Goal: Information Seeking & Learning: Learn about a topic

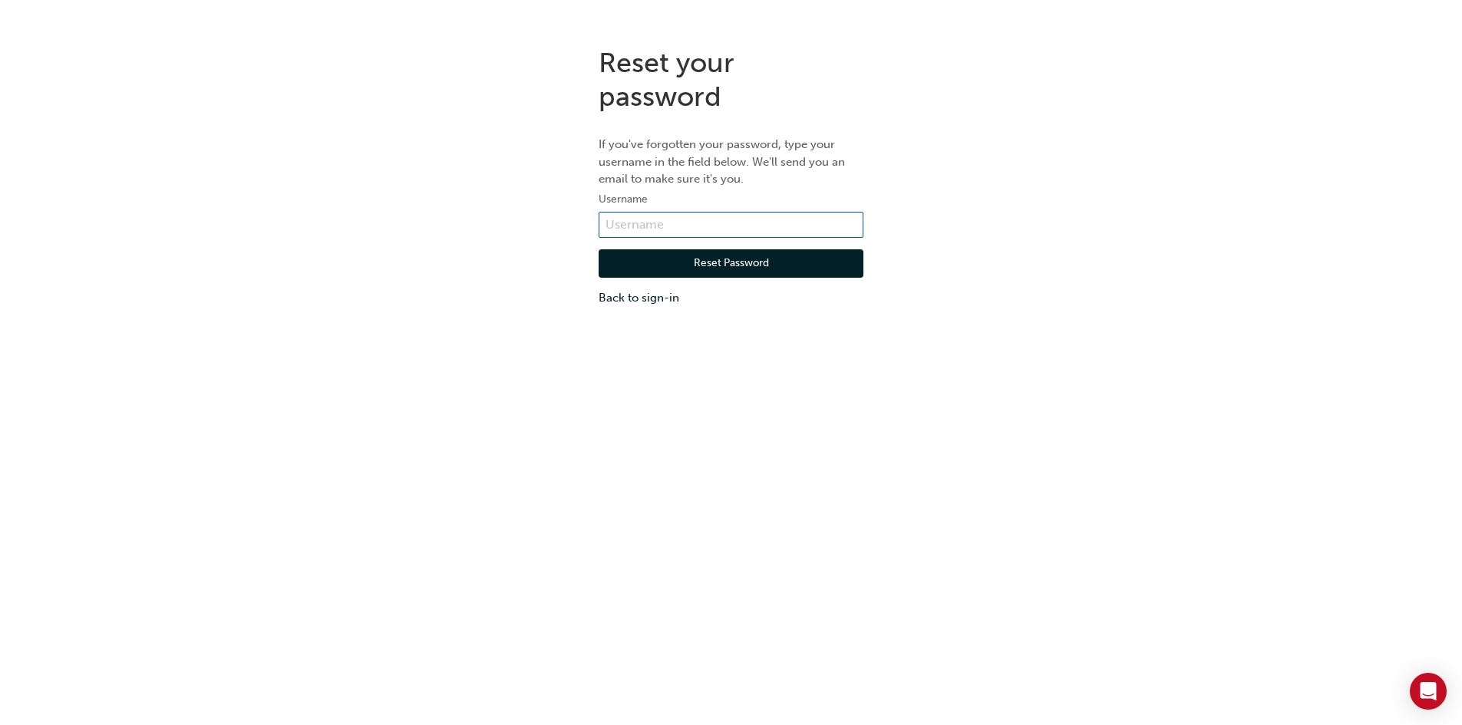
click at [765, 230] on input "text" at bounding box center [731, 225] width 265 height 26
click at [815, 223] on input "text" at bounding box center [731, 225] width 265 height 26
type input "trentnewell@johnhughes.com"
click at [623, 302] on link "Back to sign-in" at bounding box center [731, 298] width 265 height 18
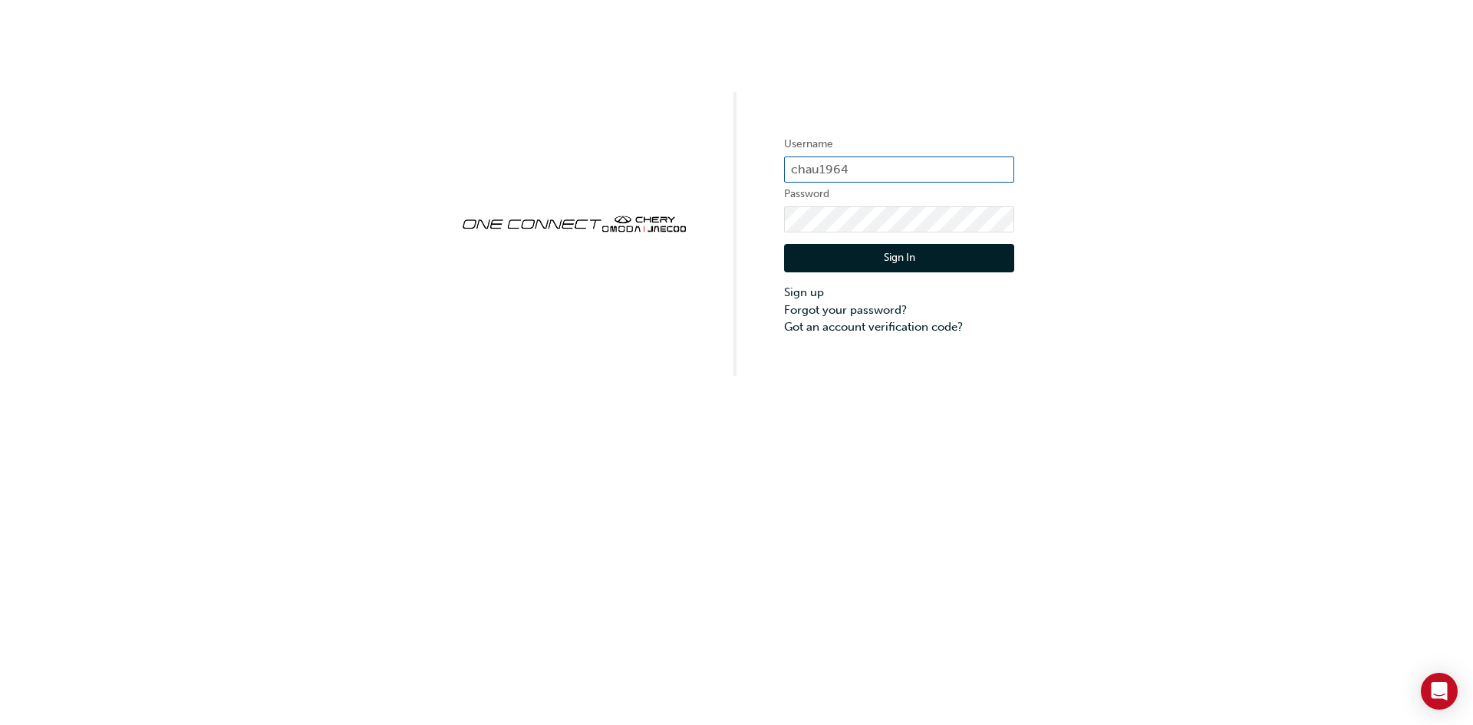
click at [916, 176] on input "chau1964" at bounding box center [899, 170] width 230 height 26
click at [928, 169] on input "chau1964" at bounding box center [899, 170] width 230 height 26
click at [872, 173] on input "chau1964" at bounding box center [899, 170] width 230 height 26
click at [871, 173] on input "chau1964" at bounding box center [899, 170] width 230 height 26
type input "trentnewell@johnhughes.com.au"
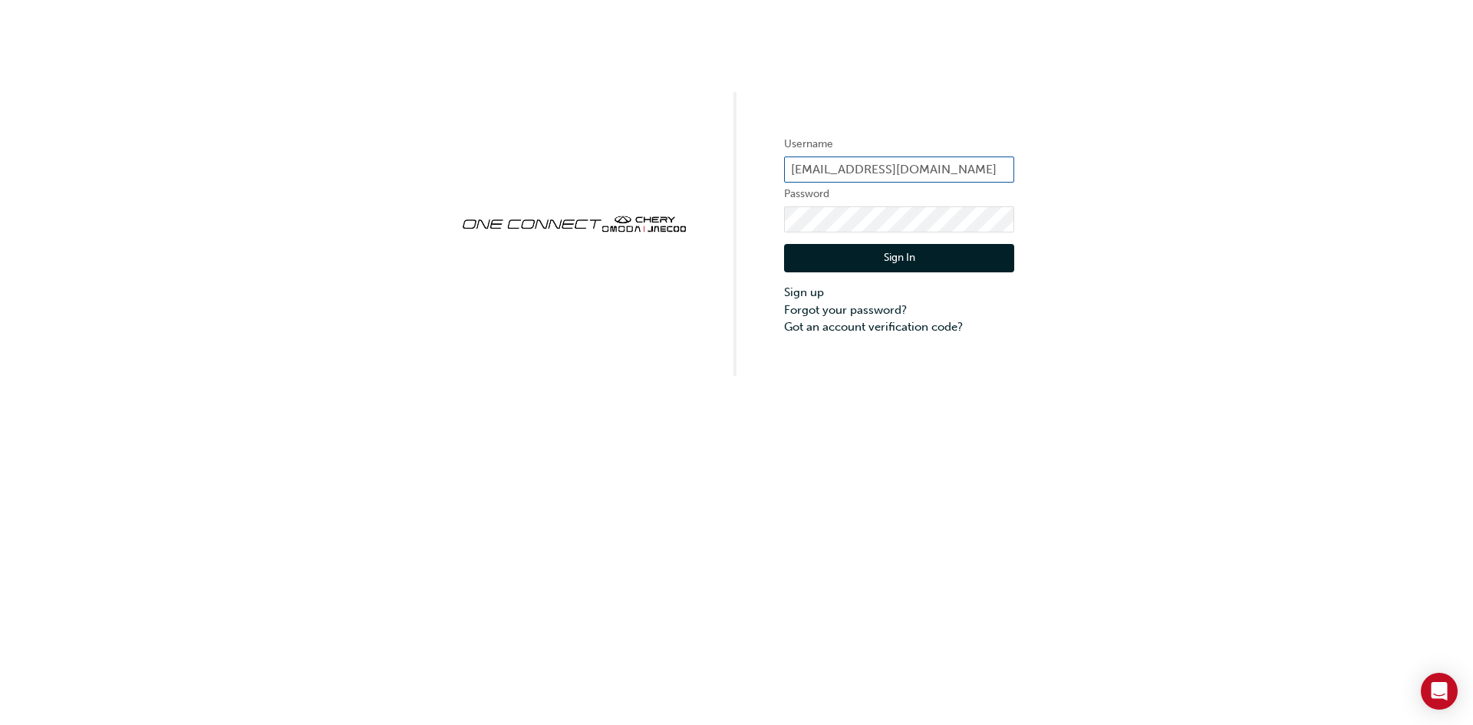
click button "Sign In" at bounding box center [899, 258] width 230 height 29
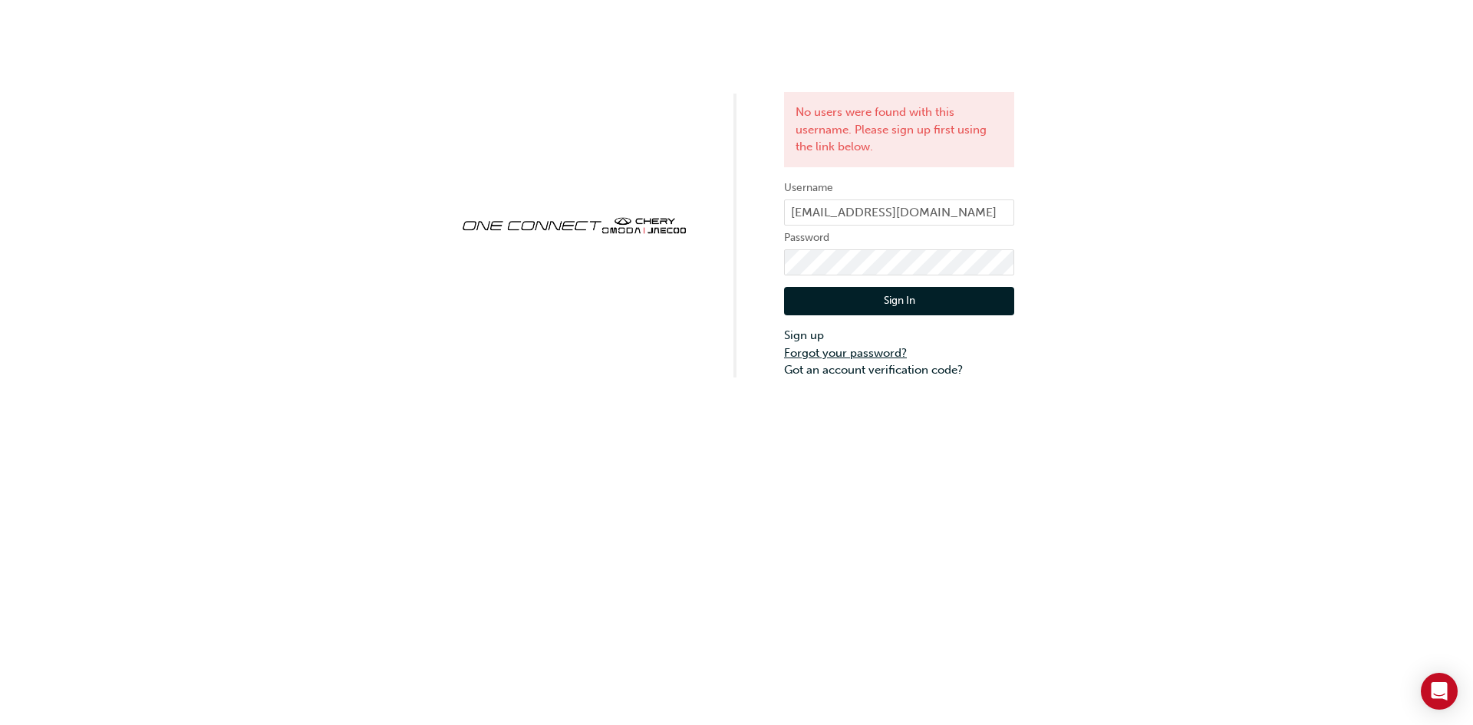
click at [877, 354] on link "Forgot your password?" at bounding box center [899, 354] width 230 height 18
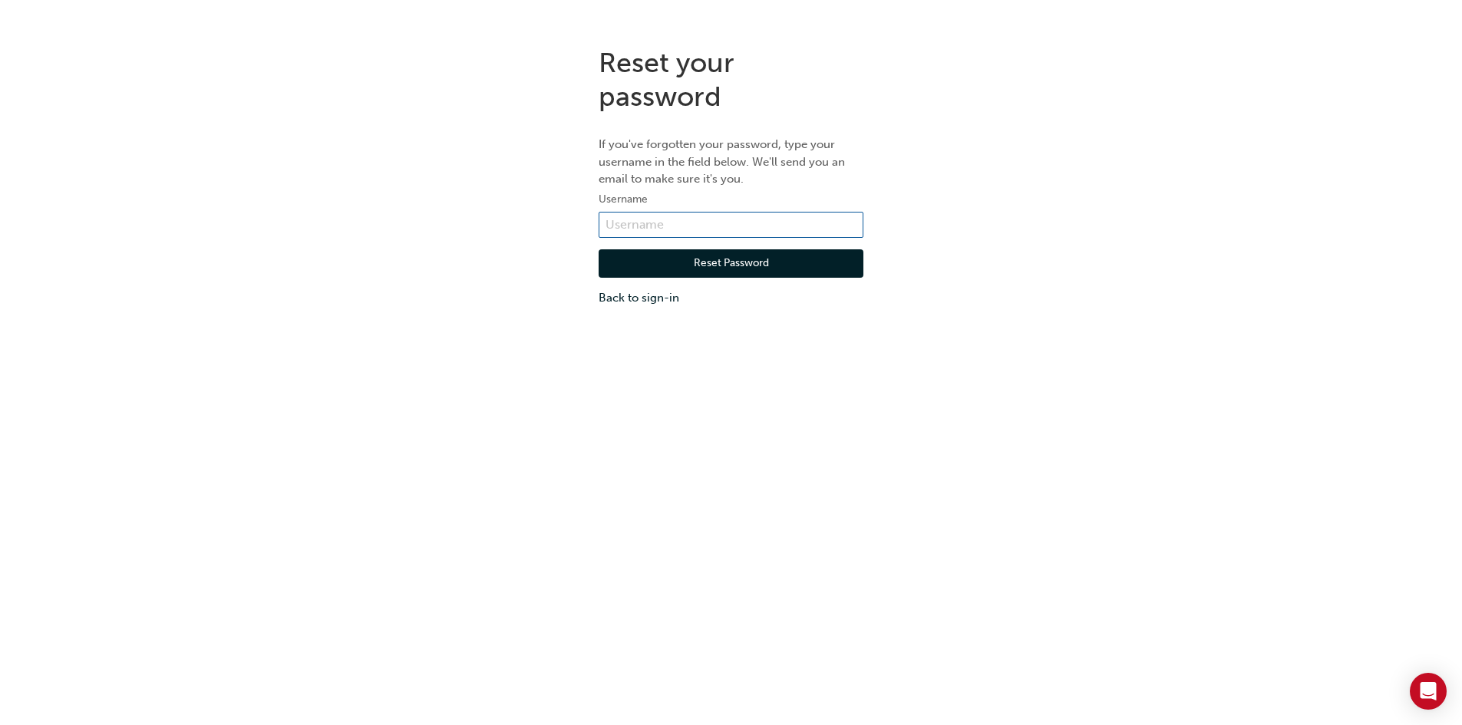
click at [765, 227] on input "text" at bounding box center [731, 225] width 265 height 26
type input "trentnewell@johnhughes.com.au"
click at [764, 263] on button "Reset Password" at bounding box center [731, 263] width 265 height 29
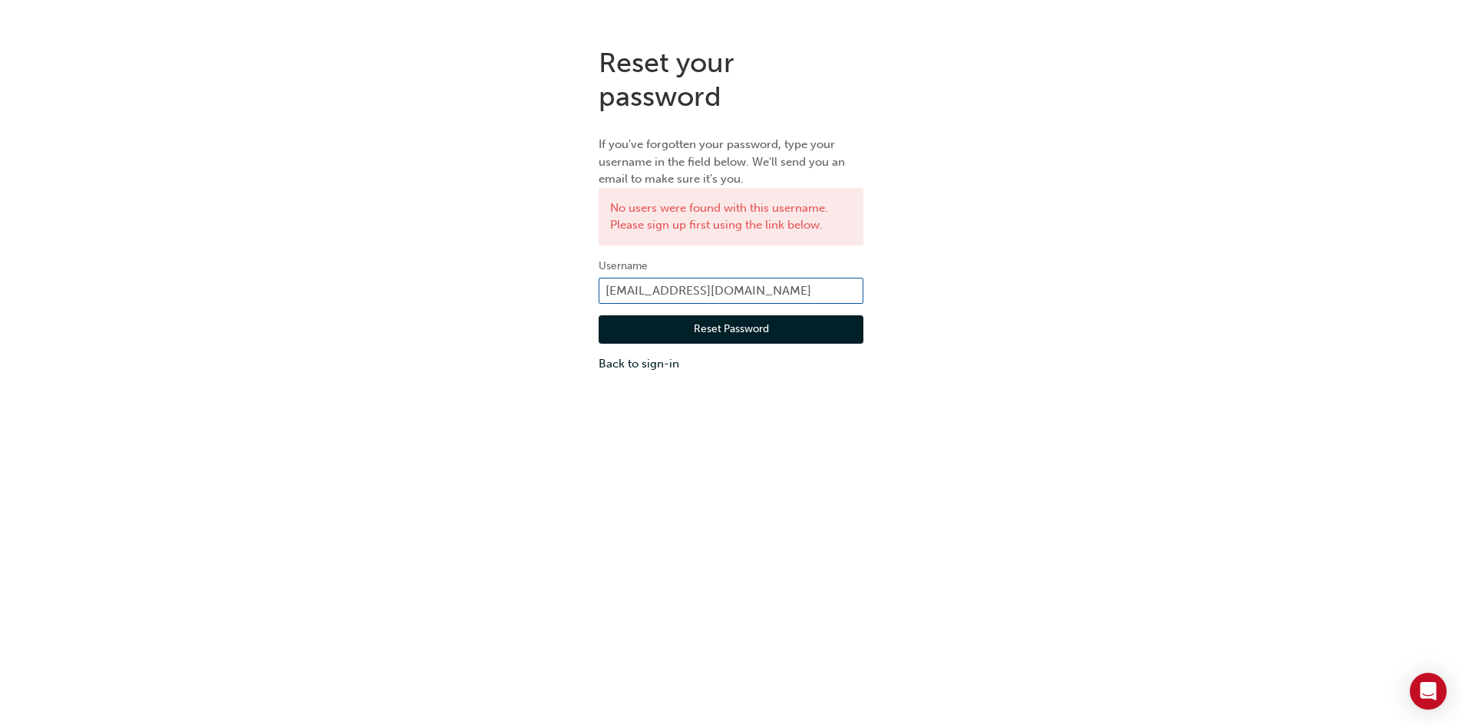
drag, startPoint x: 819, startPoint y: 289, endPoint x: 659, endPoint y: 282, distance: 159.8
click at [659, 282] on input "trentnewell@johnhughes.com.au" at bounding box center [731, 291] width 265 height 26
type input "trent.newell"
click button "Reset Password" at bounding box center [731, 329] width 265 height 29
click at [645, 364] on link "Back to sign-in" at bounding box center [731, 364] width 265 height 18
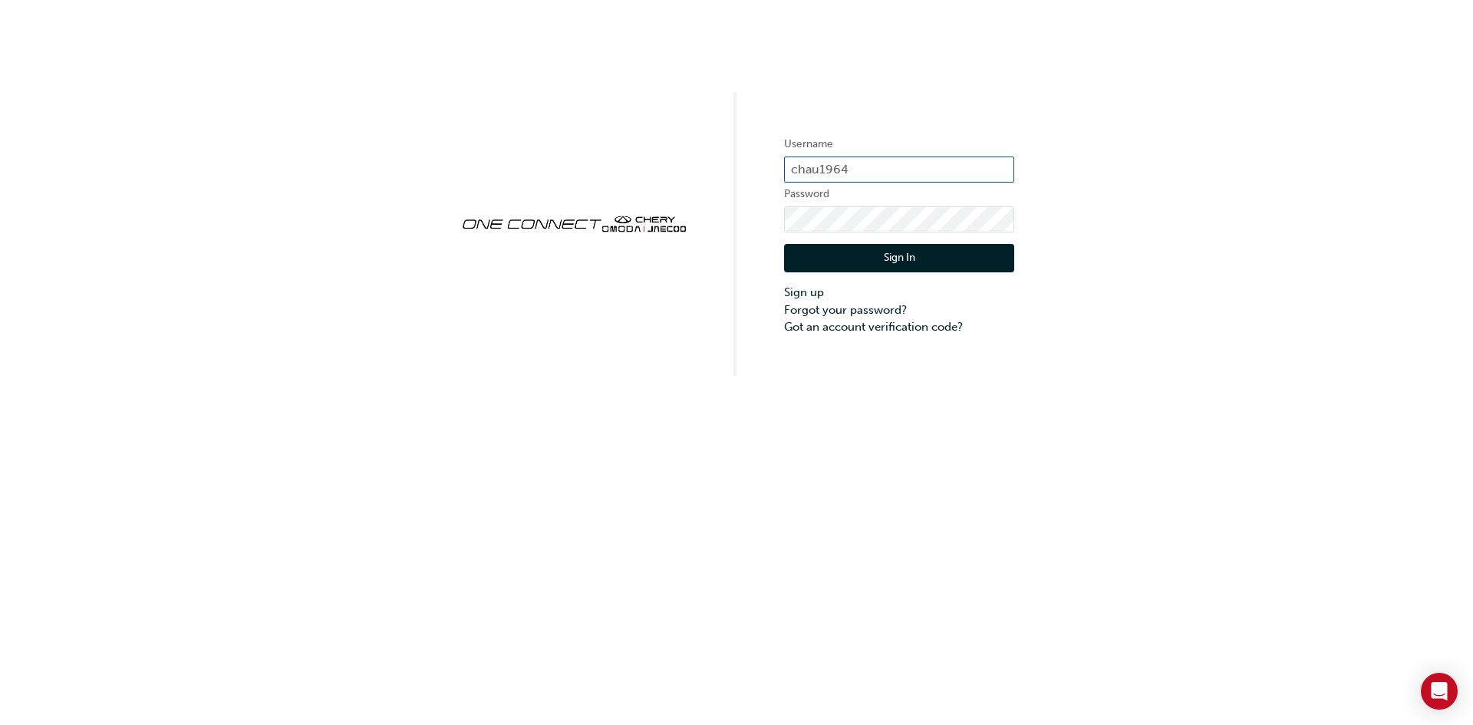
click at [858, 178] on input "chau1964" at bounding box center [899, 170] width 230 height 26
drag, startPoint x: 858, startPoint y: 173, endPoint x: 652, endPoint y: 160, distance: 206.0
click at [652, 160] on div "Username chau1964 Password Sign In Sign up Forgot your password? Got an account…" at bounding box center [736, 188] width 1473 height 376
paste input "OJAU255"
type input "OJAU255"
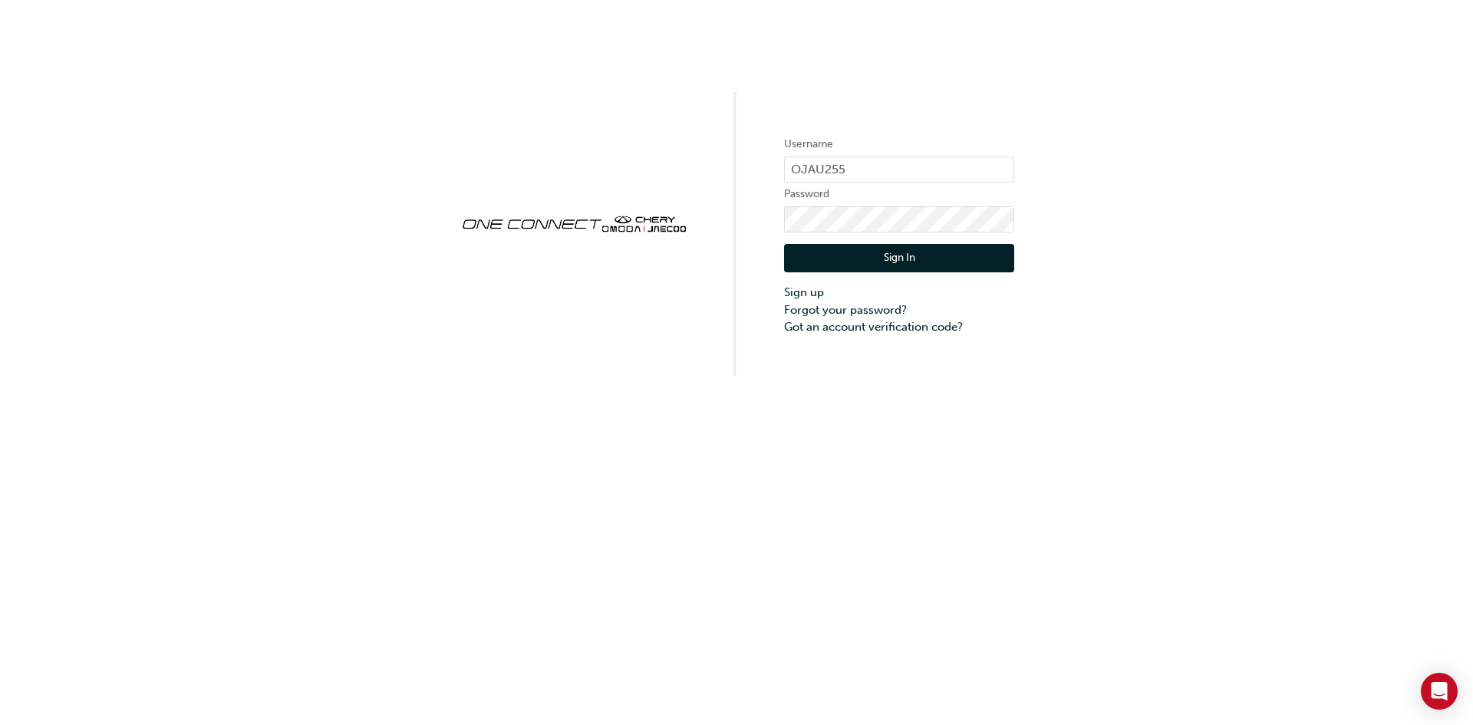
click at [813, 262] on button "Sign In" at bounding box center [899, 258] width 230 height 29
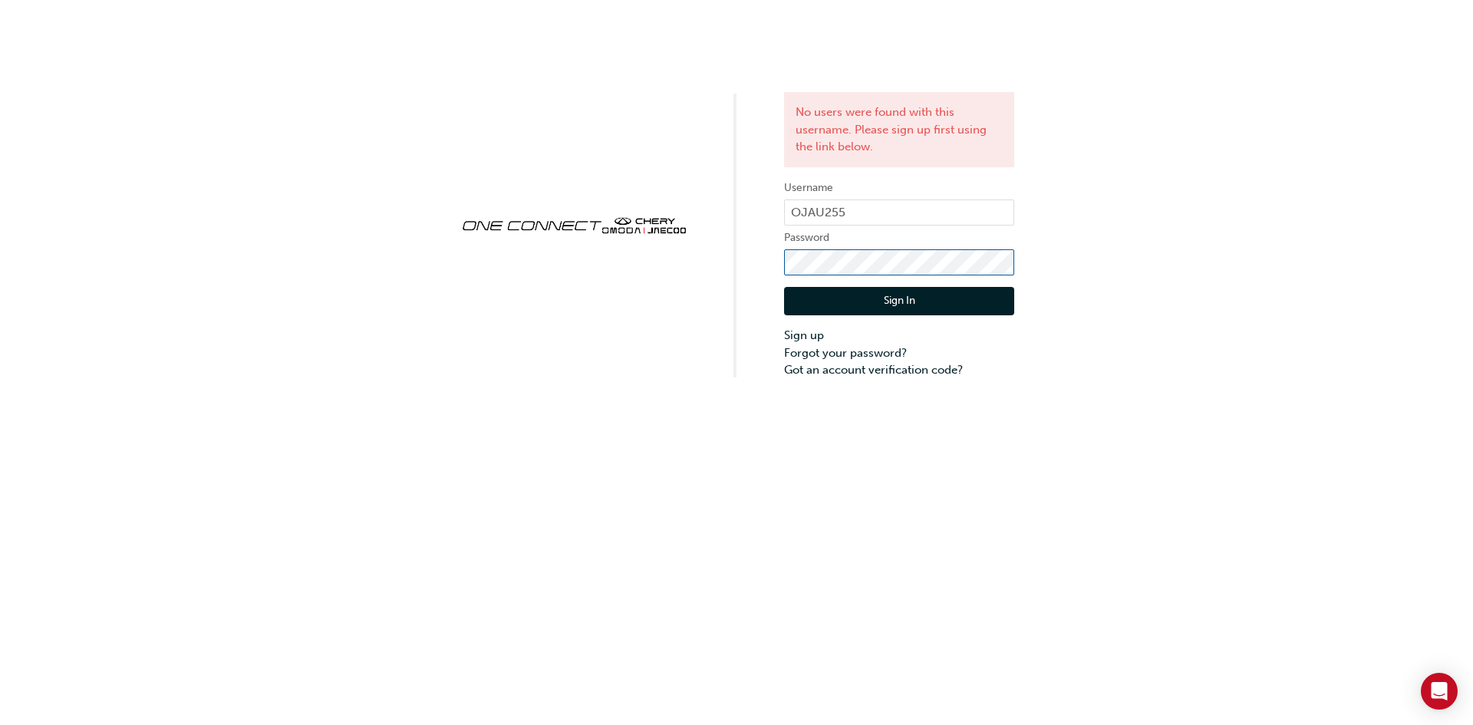
click button "Sign In" at bounding box center [899, 301] width 230 height 29
click at [818, 339] on link "Sign up" at bounding box center [899, 336] width 230 height 18
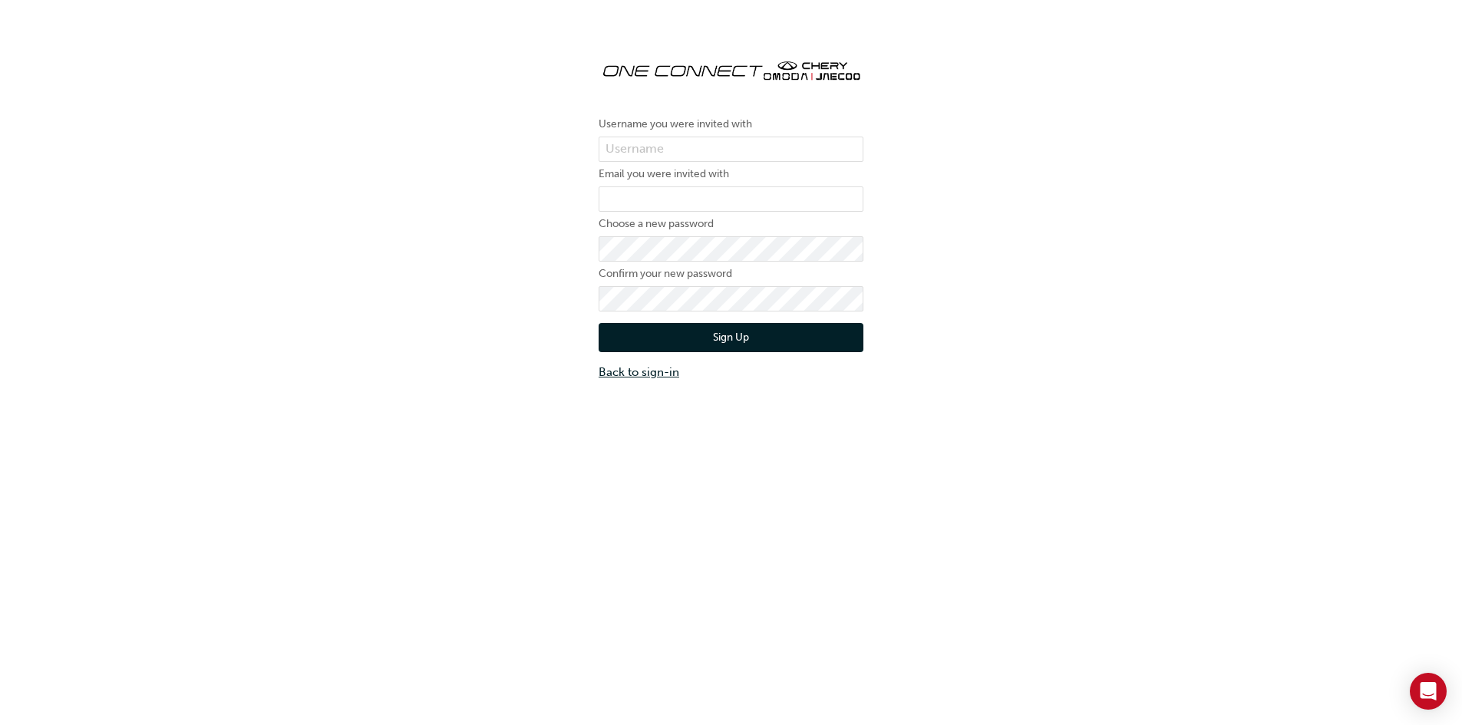
click at [644, 375] on link "Back to sign-in" at bounding box center [731, 373] width 265 height 18
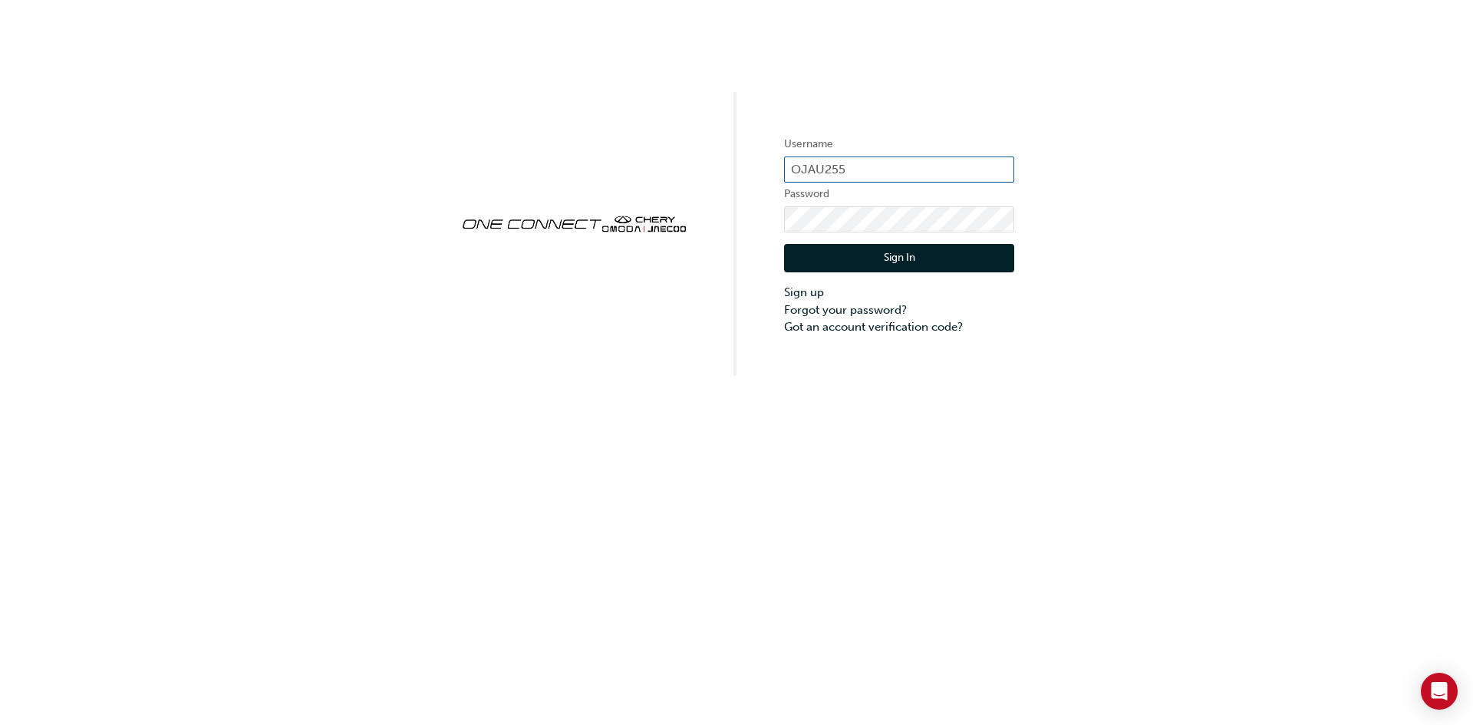
click at [866, 173] on input "OJAU255" at bounding box center [899, 170] width 230 height 26
type input "CHAU1964"
click button "Sign In" at bounding box center [899, 258] width 230 height 29
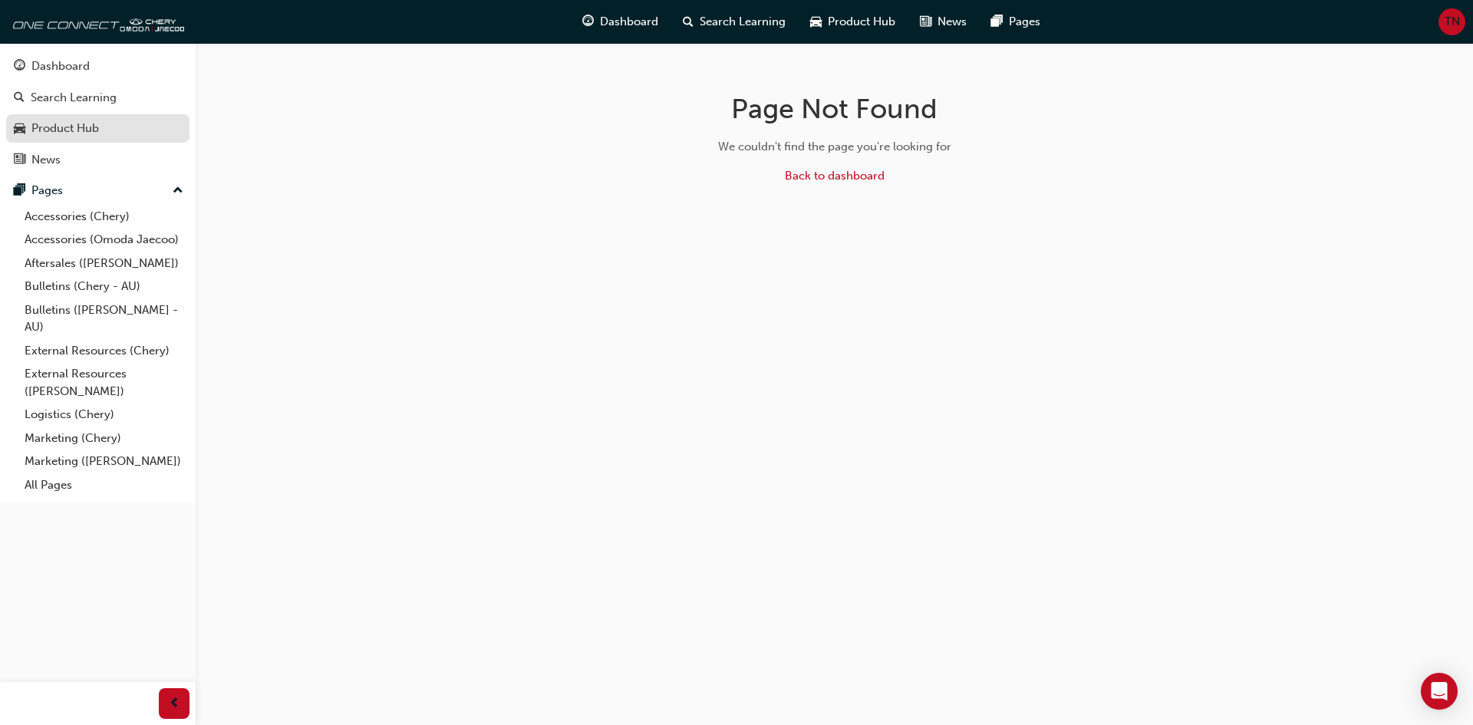
click at [118, 138] on link "Product Hub" at bounding box center [97, 128] width 183 height 28
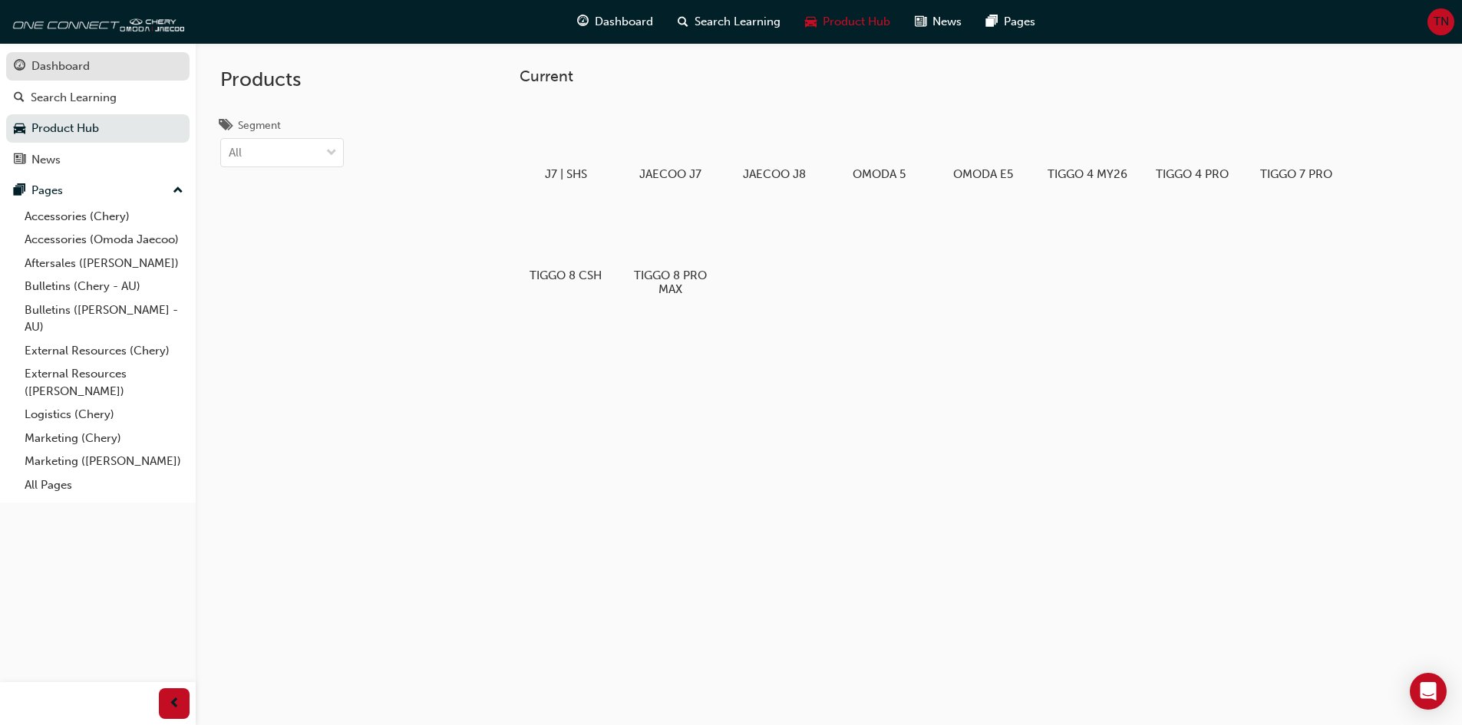
click at [129, 69] on div "Dashboard" at bounding box center [98, 66] width 168 height 19
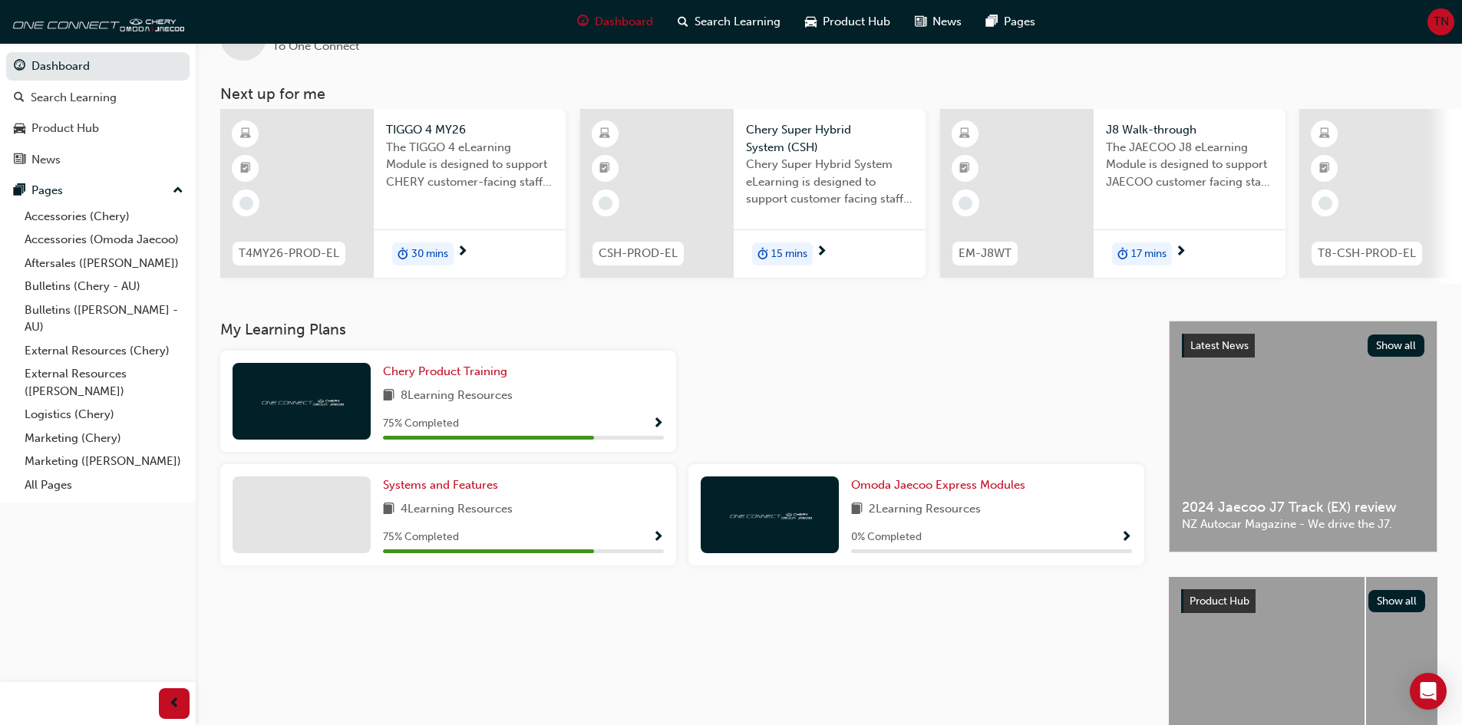
scroll to position [77, 0]
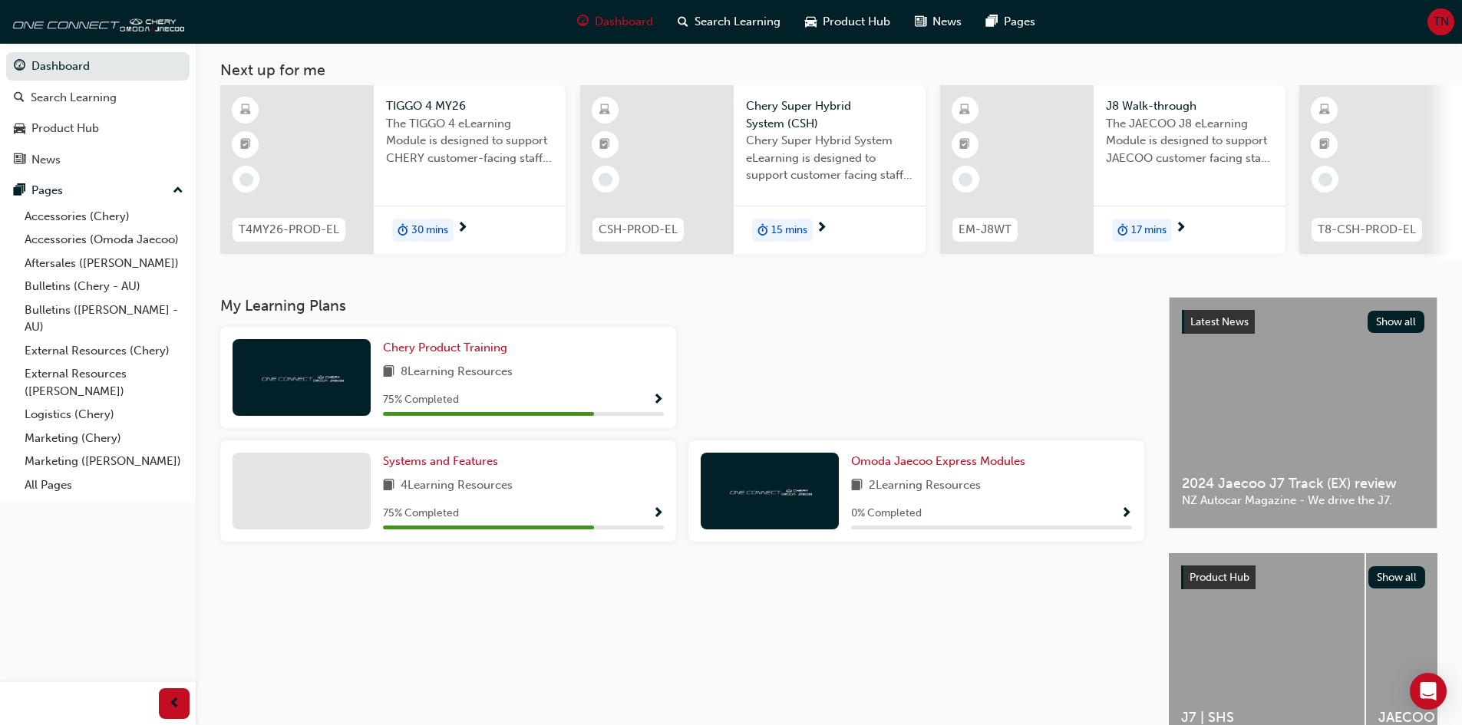
click at [654, 519] on span "Show Progress" at bounding box center [658, 514] width 12 height 14
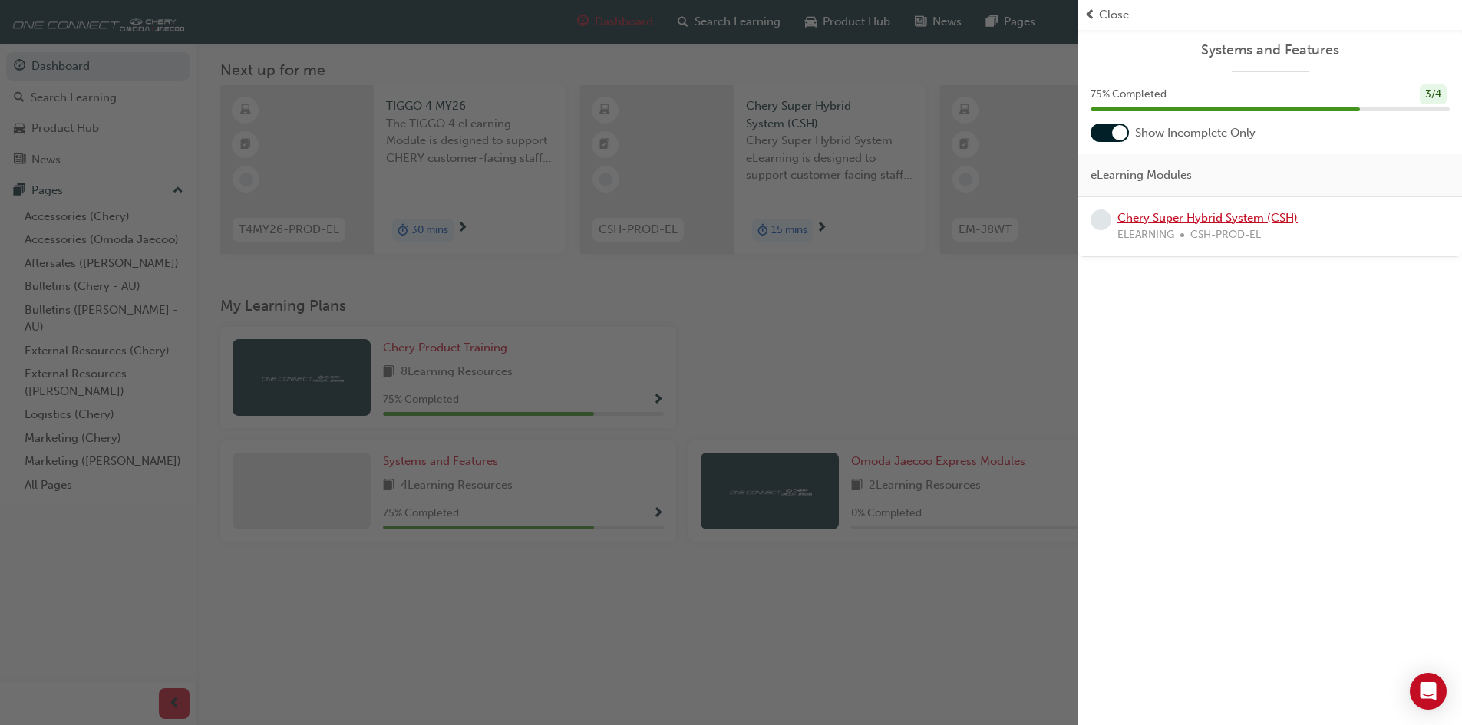
click at [1201, 218] on link "Chery Super Hybrid System (CSH)" at bounding box center [1207, 218] width 180 height 14
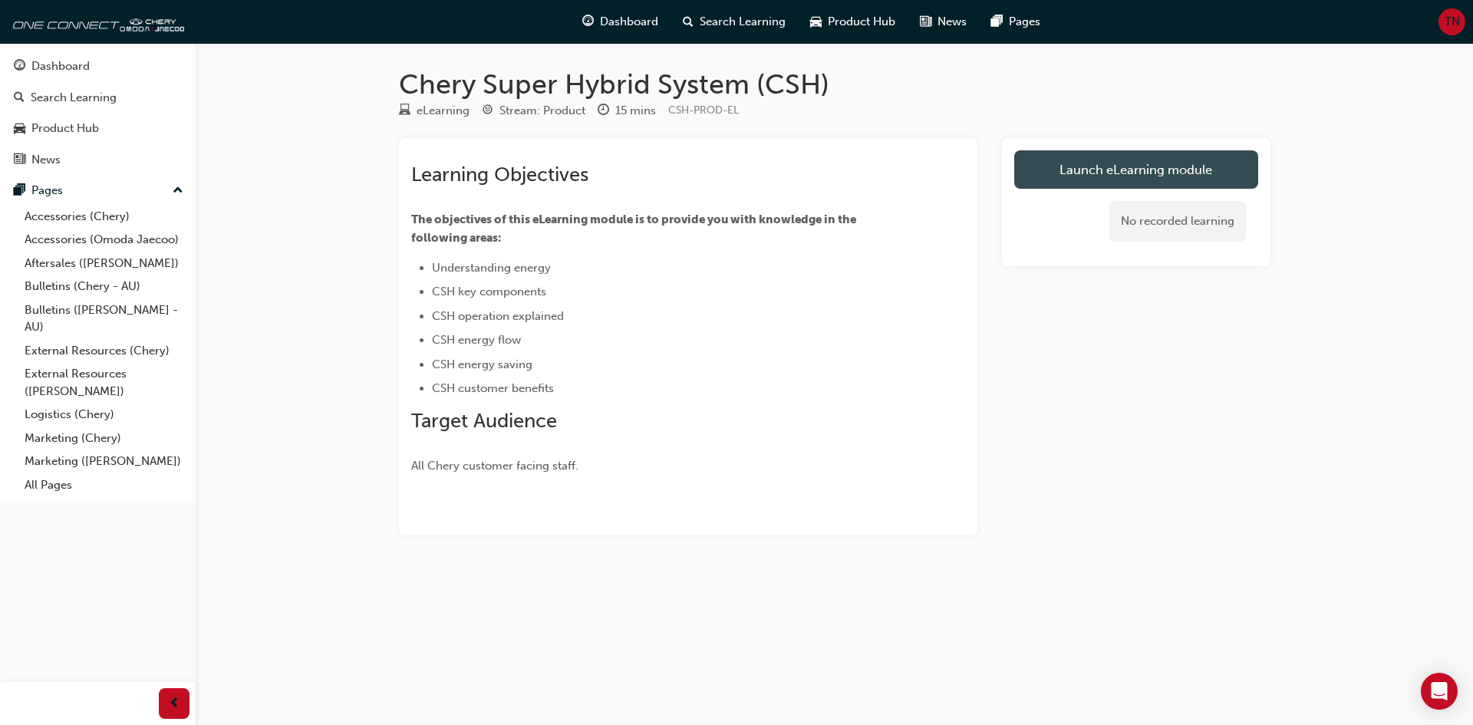
click at [1070, 171] on link "Launch eLearning module" at bounding box center [1136, 169] width 244 height 38
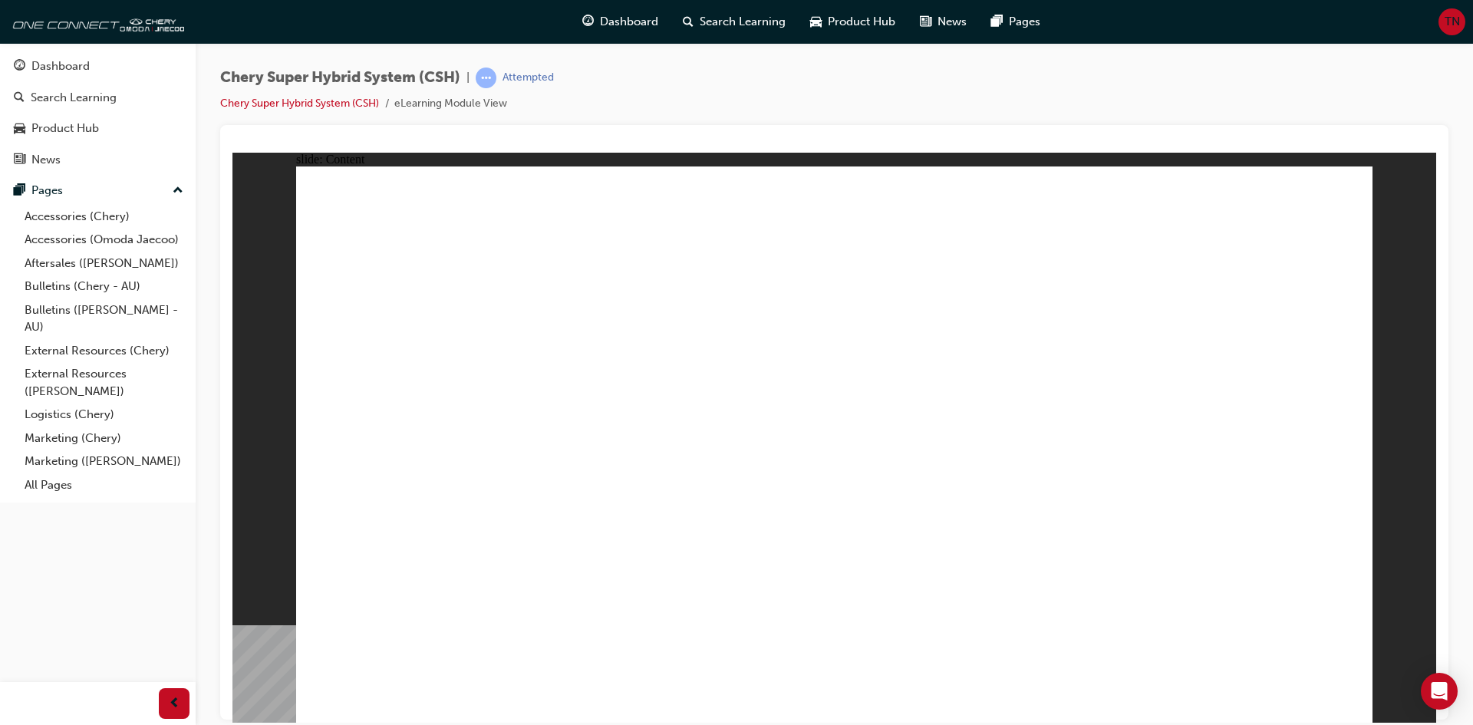
drag, startPoint x: 696, startPoint y: 636, endPoint x: 689, endPoint y: 641, distance: 8.3
drag, startPoint x: 540, startPoint y: 483, endPoint x: 704, endPoint y: 480, distance: 164.2
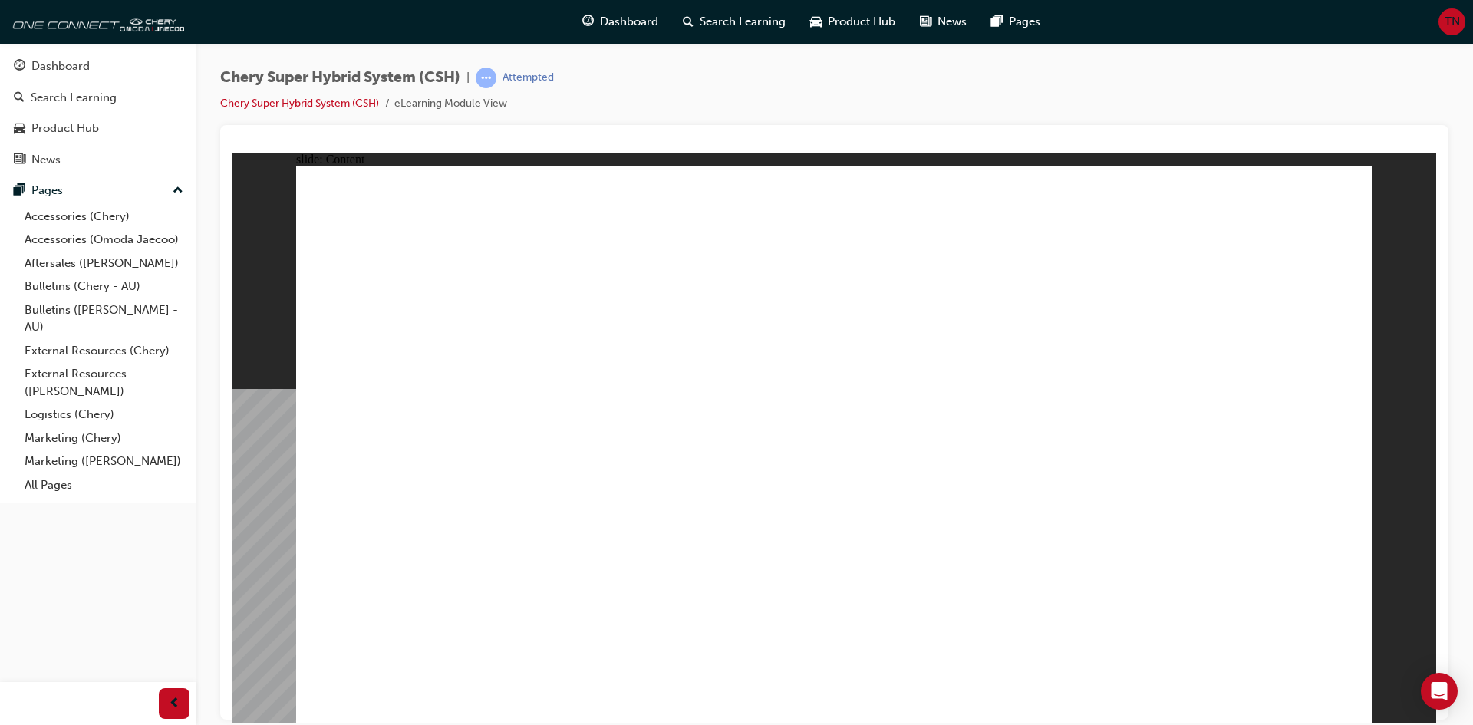
drag, startPoint x: 1278, startPoint y: 548, endPoint x: 1152, endPoint y: 572, distance: 128.1
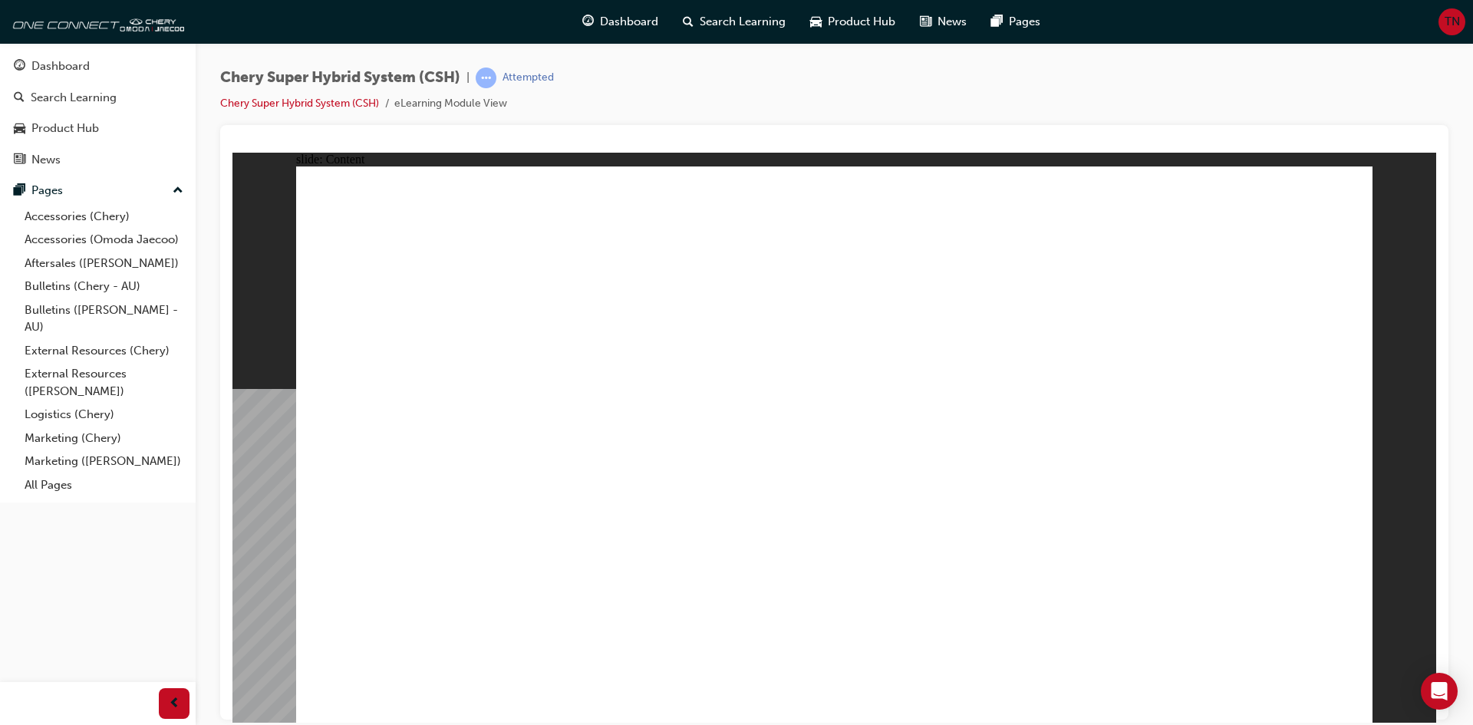
drag, startPoint x: 796, startPoint y: 597, endPoint x: 1101, endPoint y: 603, distance: 305.5
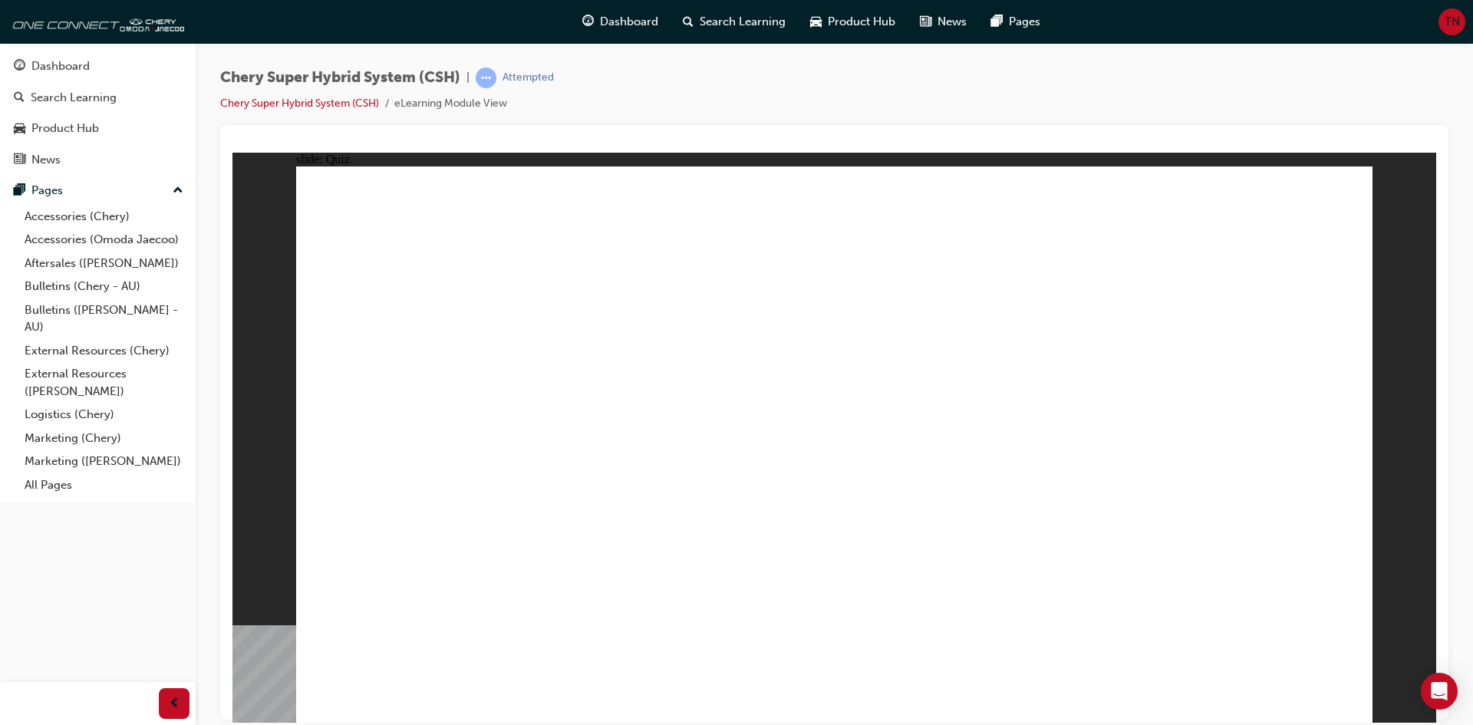
radio input "true"
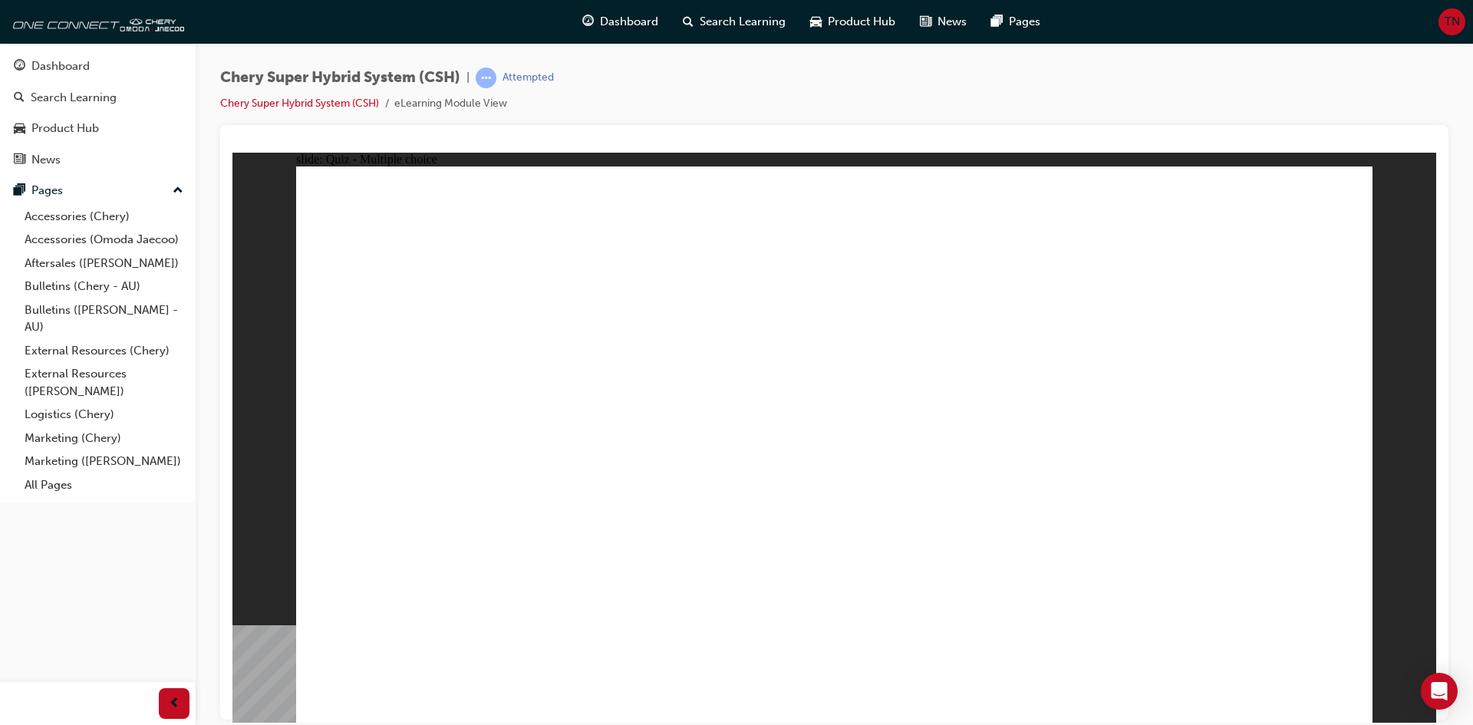
radio input "true"
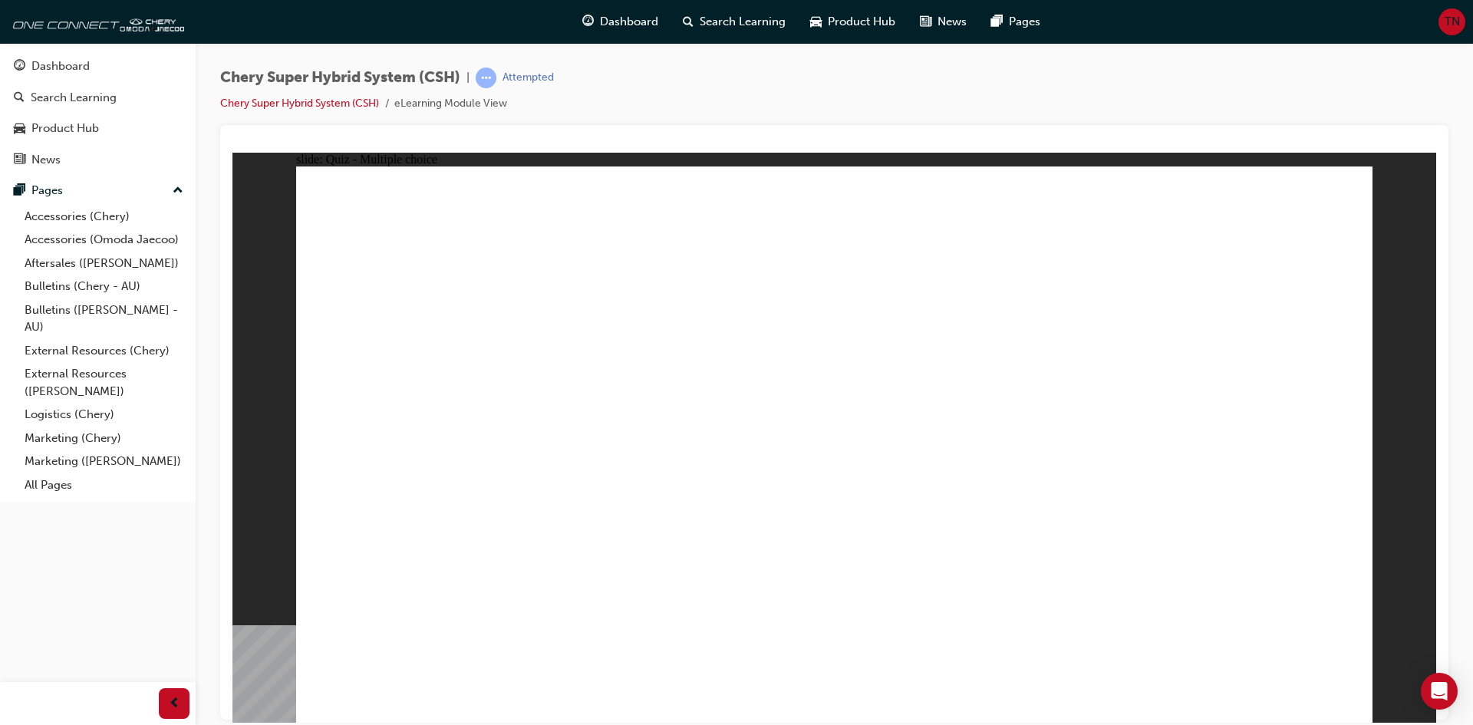
radio input "false"
radio input "true"
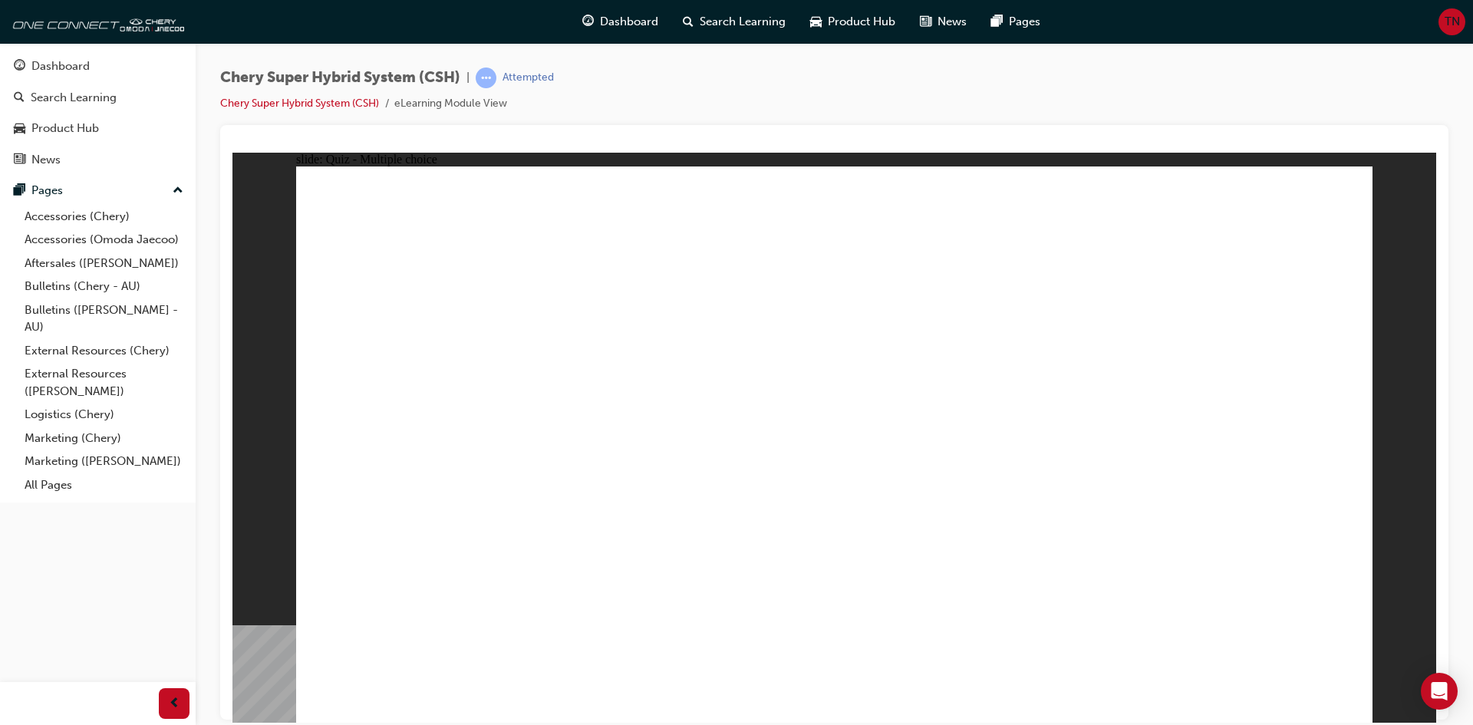
radio input "false"
radio input "true"
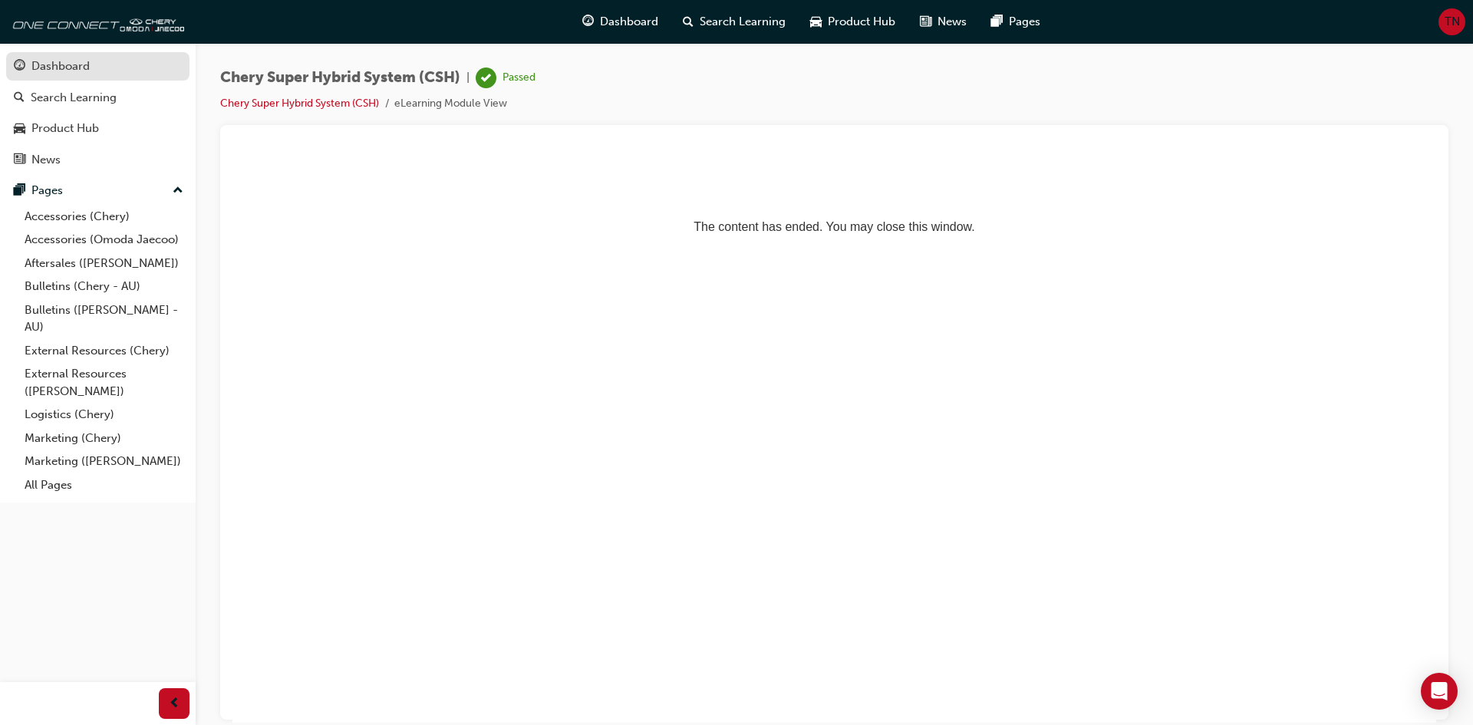
click at [112, 74] on div "Dashboard" at bounding box center [98, 66] width 168 height 19
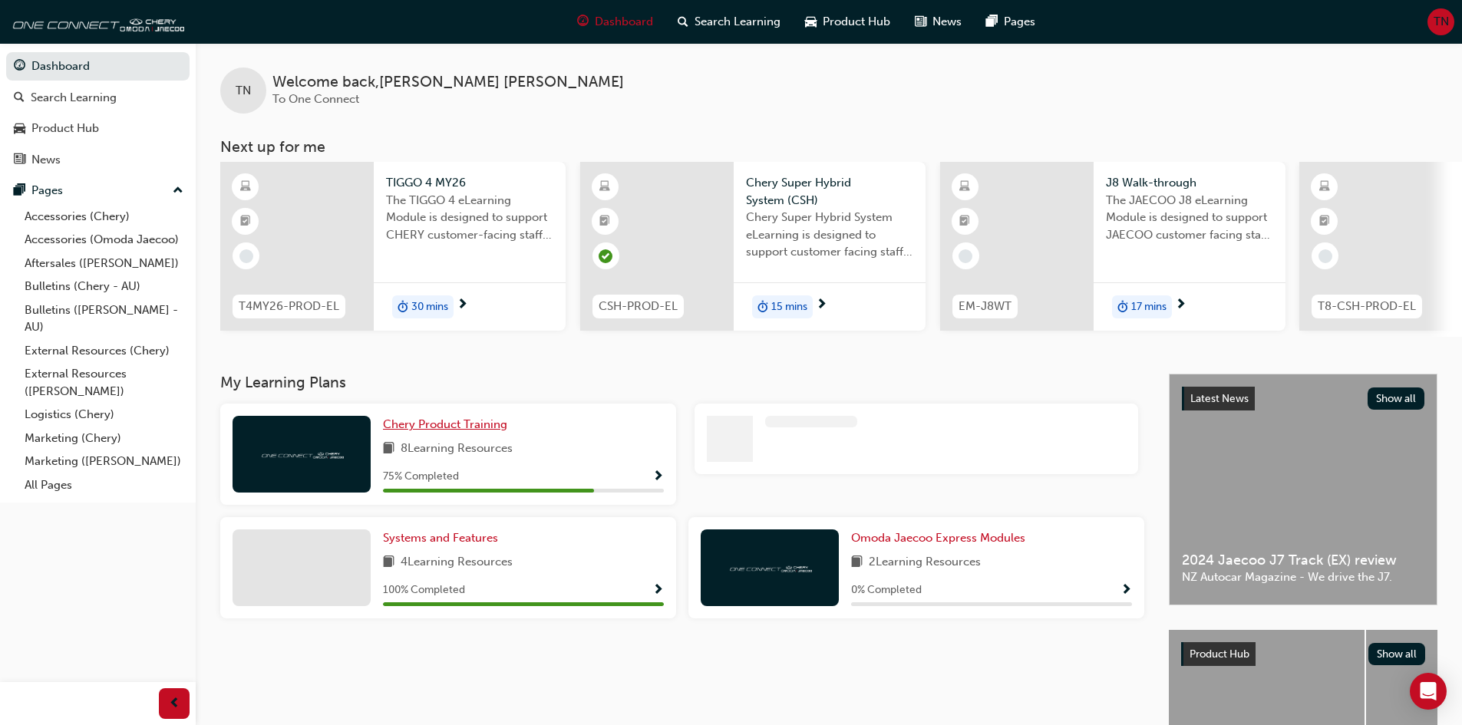
click at [454, 426] on span "Chery Product Training" at bounding box center [445, 424] width 124 height 14
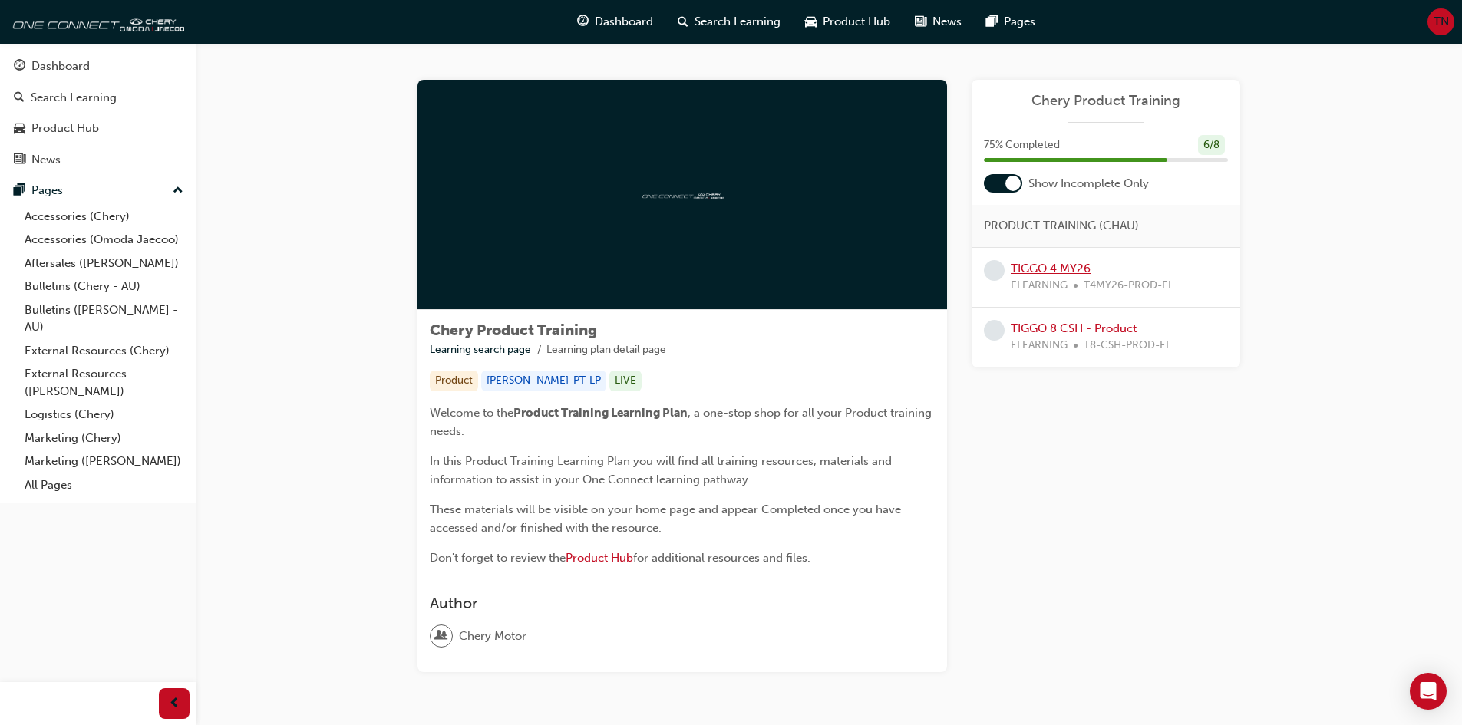
click at [1039, 268] on link "TIGGO 4 MY26" at bounding box center [1051, 269] width 80 height 14
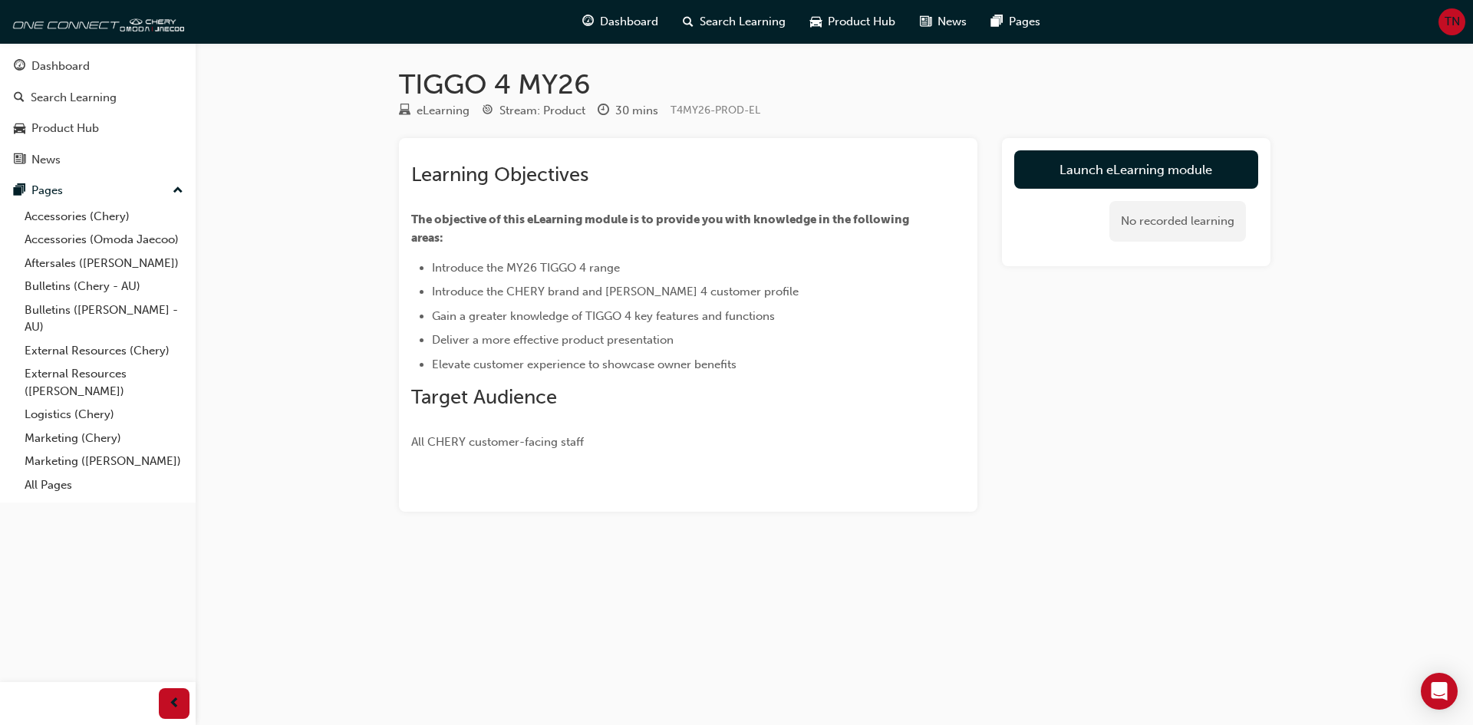
click at [1128, 169] on link "Launch eLearning module" at bounding box center [1136, 169] width 244 height 38
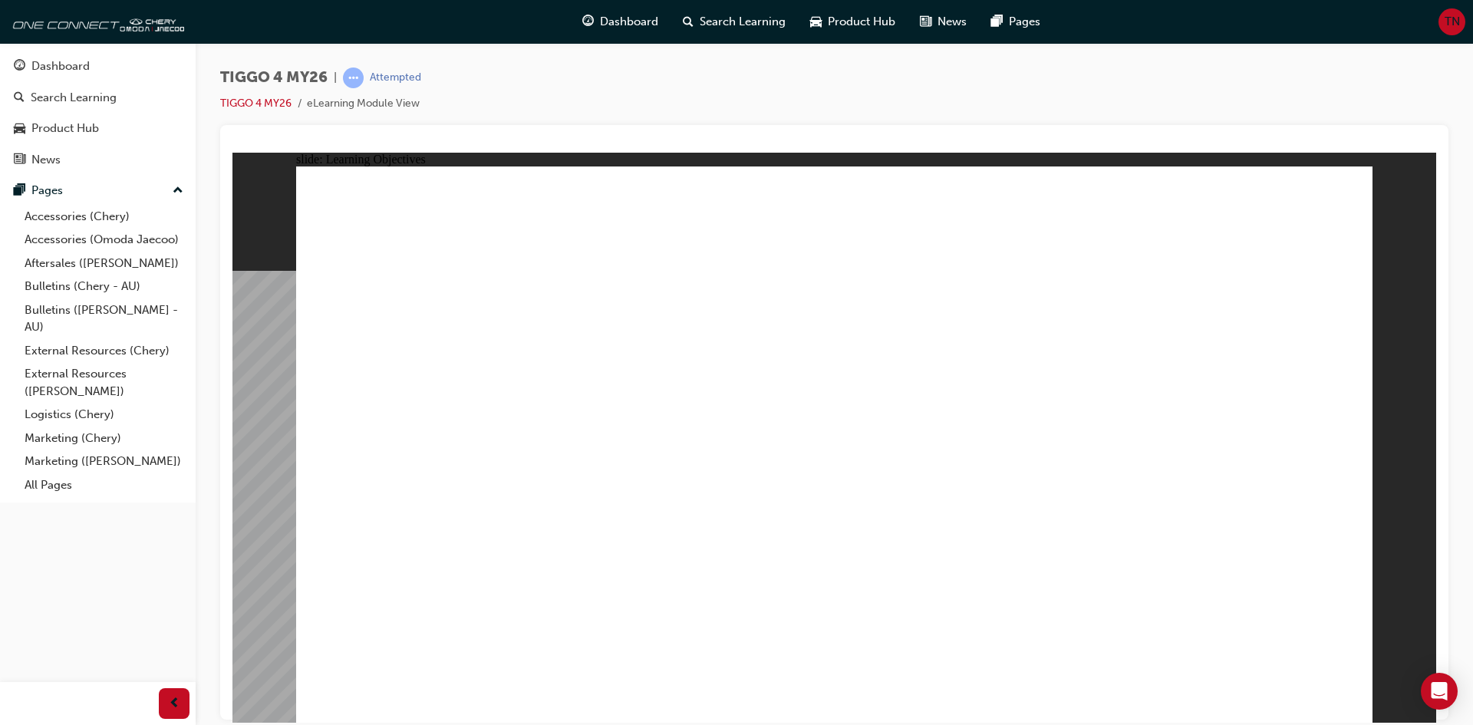
click at [1195, 97] on div "TIGGO 4 MY26 | Attempted TIGGO 4 MY26 eLearning Module View" at bounding box center [834, 97] width 1229 height 58
